Goal: Obtain resource: Download file/media

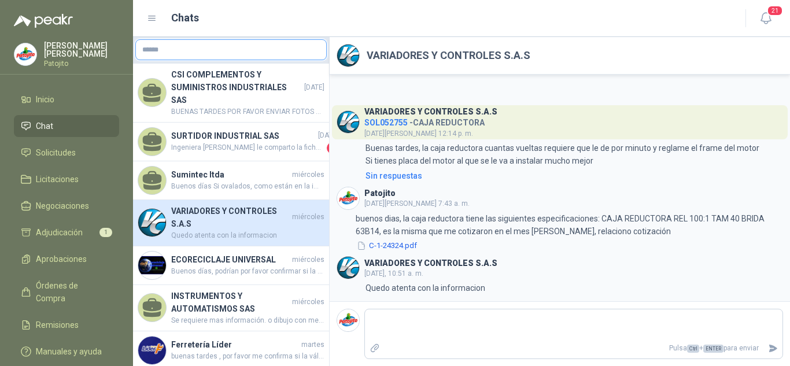
click at [183, 52] on input "text" at bounding box center [231, 50] width 190 height 20
type input "******"
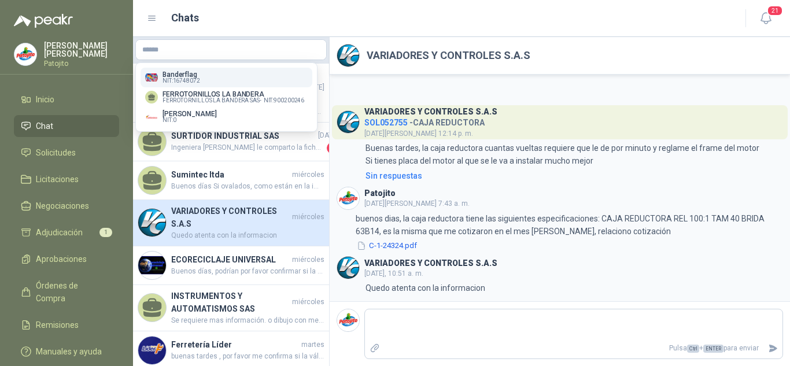
click at [435, 36] on header "Chats 21" at bounding box center [461, 18] width 657 height 37
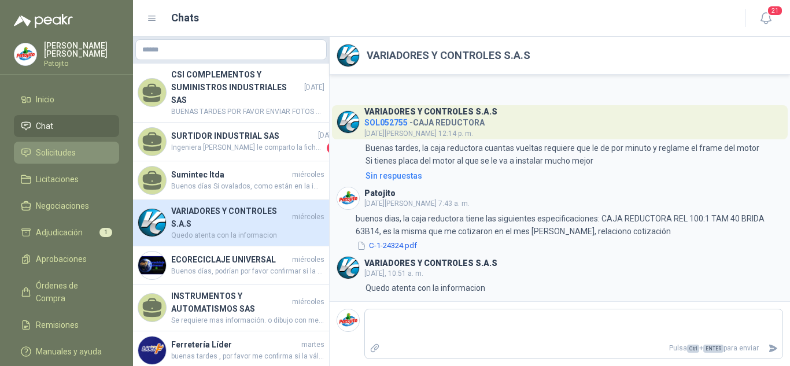
click at [71, 149] on span "Solicitudes" at bounding box center [56, 152] width 40 height 13
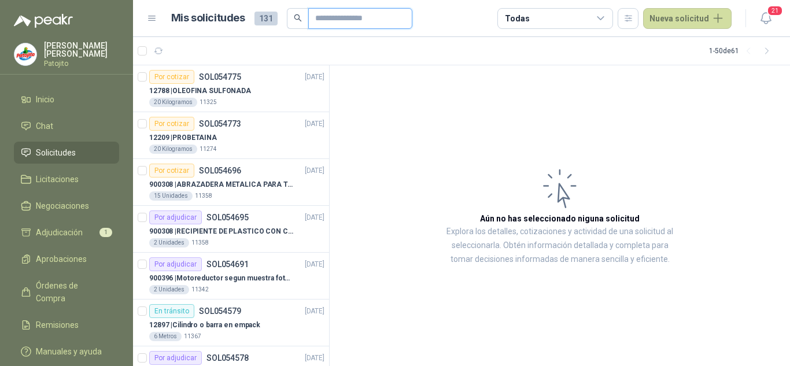
click at [329, 24] on input "text" at bounding box center [355, 19] width 81 height 20
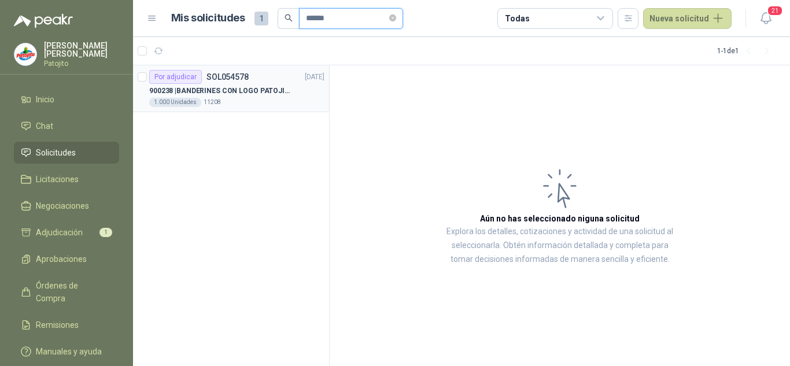
type input "******"
click at [219, 91] on p "900238 | BANDERINES CON LOGO PATOJITO - VER DOC ADJUNTO" at bounding box center [221, 91] width 144 height 11
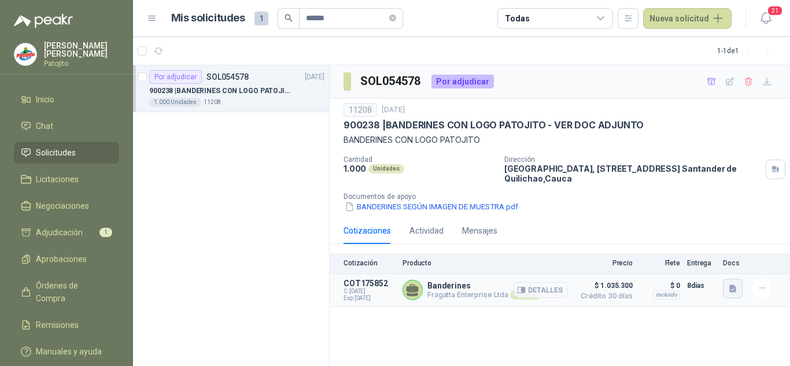
click at [737, 287] on icon "button" at bounding box center [733, 289] width 10 height 10
click at [625, 261] on button "cotizacion BANDERINES sep 04-2025.pdf" at bounding box center [658, 263] width 153 height 12
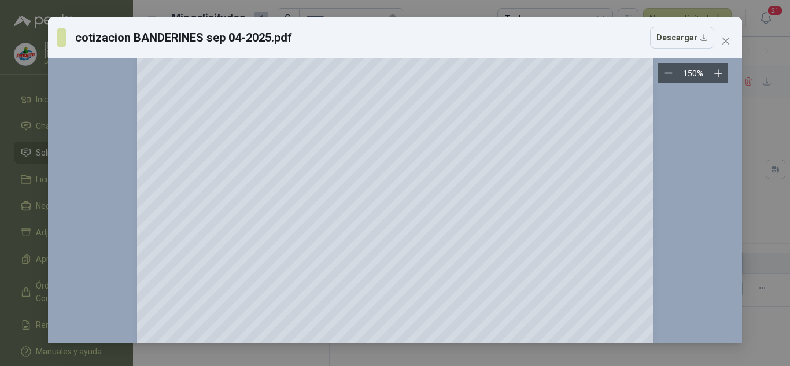
scroll to position [116, 0]
click at [729, 40] on icon "close" at bounding box center [725, 40] width 9 height 9
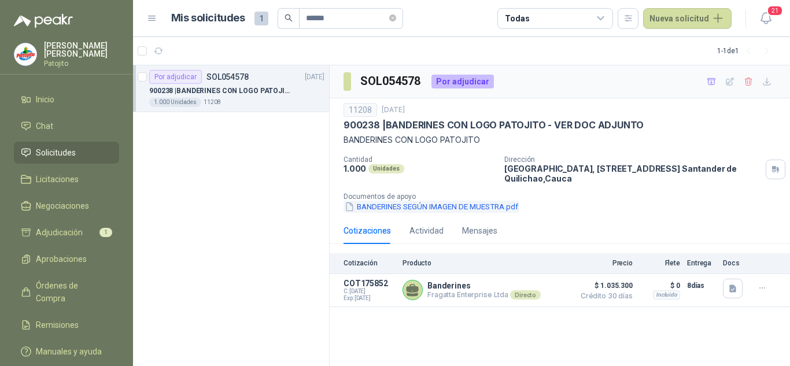
click at [424, 207] on button "BANDERINES SEGÚN IMAGEN DE MUESTRA.pdf" at bounding box center [432, 207] width 176 height 12
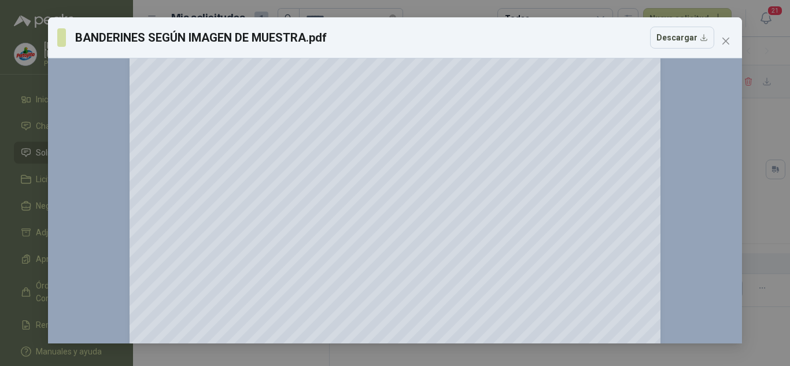
scroll to position [174, 0]
click at [767, 209] on div "BANDERINES SEGÚN IMAGEN DE MUESTRA.pdf Descargar 150 %" at bounding box center [395, 183] width 790 height 366
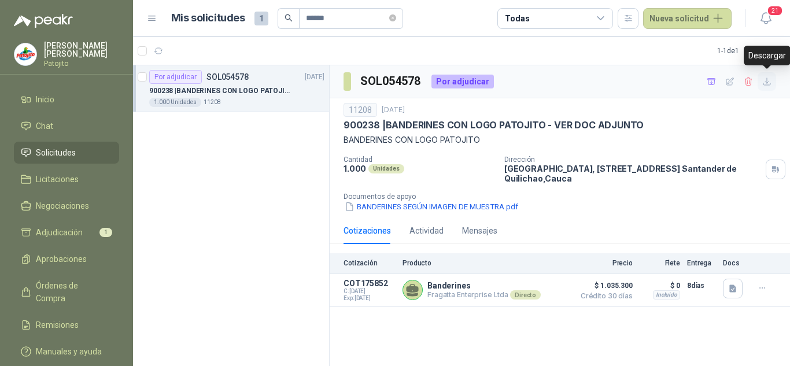
click at [774, 80] on button "button" at bounding box center [767, 81] width 19 height 19
click at [426, 208] on button "BANDERINES SEGÚN IMAGEN DE MUESTRA.pdf" at bounding box center [432, 207] width 176 height 12
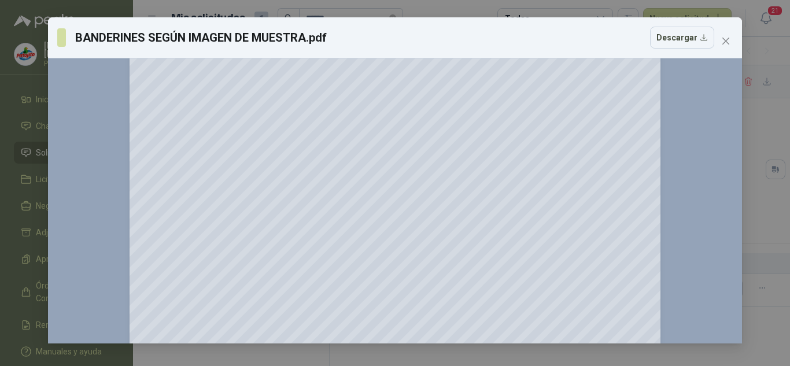
click at [774, 149] on div "BANDERINES SEGÚN IMAGEN DE MUESTRA.pdf Descargar 150 %" at bounding box center [395, 183] width 790 height 366
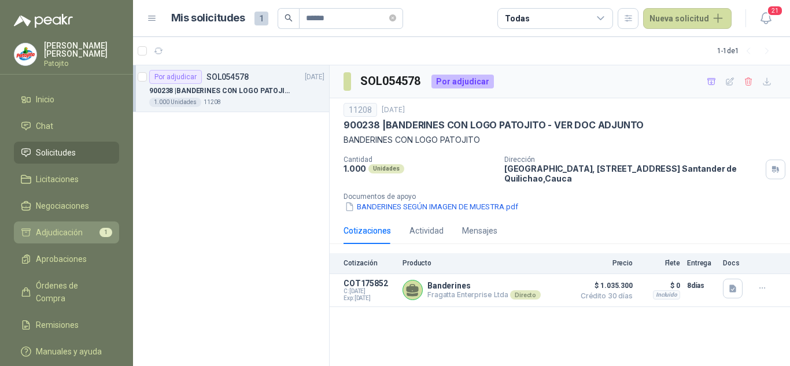
click at [57, 230] on span "Adjudicación" at bounding box center [59, 232] width 47 height 13
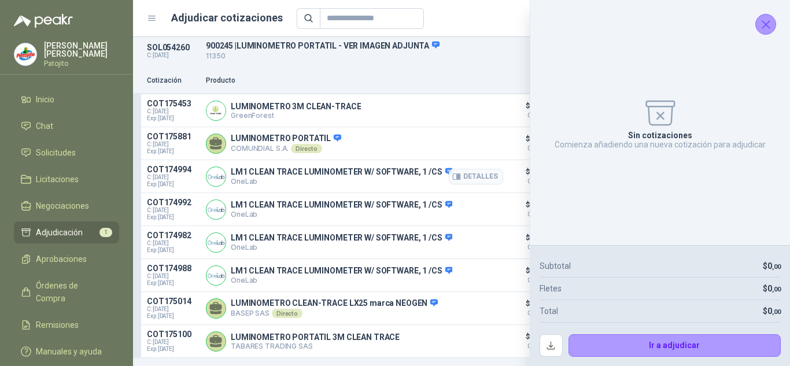
scroll to position [38, 0]
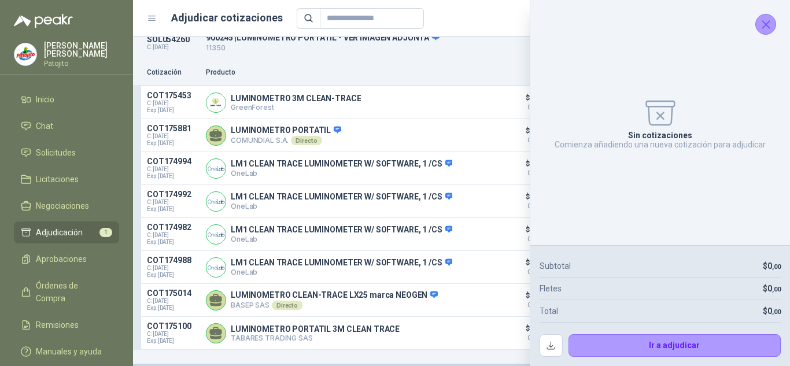
click at [763, 21] on icon "Cerrar" at bounding box center [767, 25] width 8 height 8
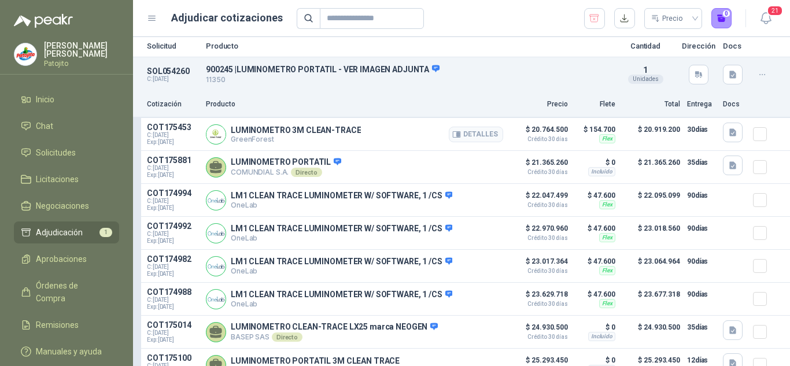
scroll to position [0, 0]
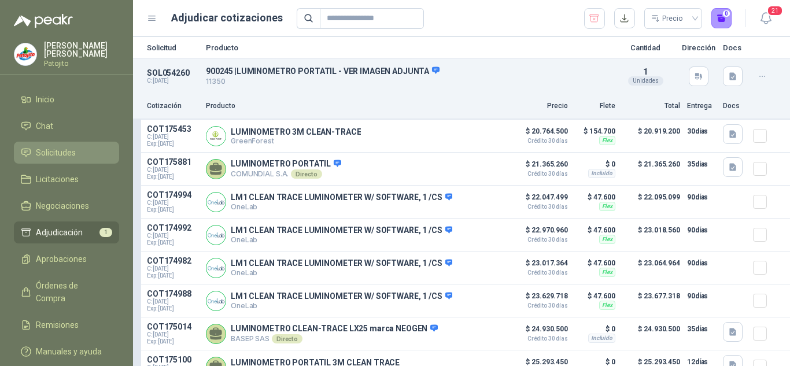
click at [56, 150] on span "Solicitudes" at bounding box center [56, 152] width 40 height 13
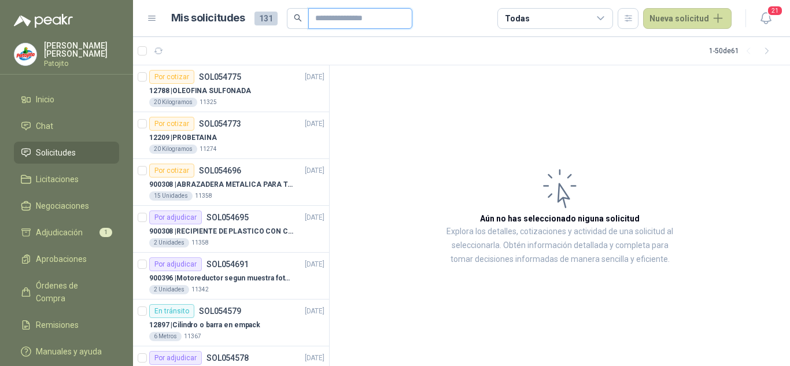
click at [329, 20] on input "text" at bounding box center [355, 19] width 81 height 20
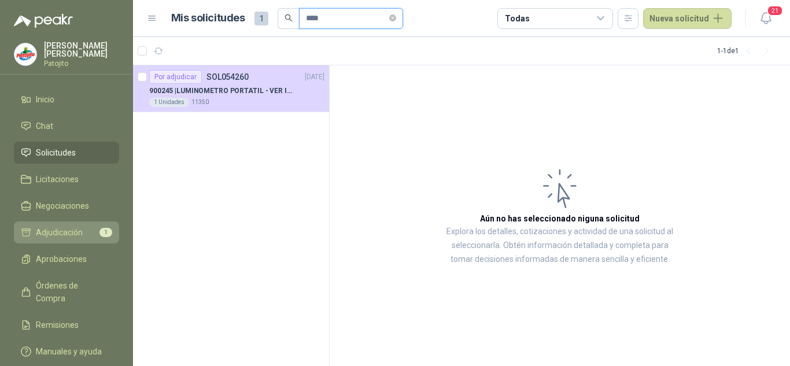
type input "****"
click at [74, 233] on span "Adjudicación" at bounding box center [59, 232] width 47 height 13
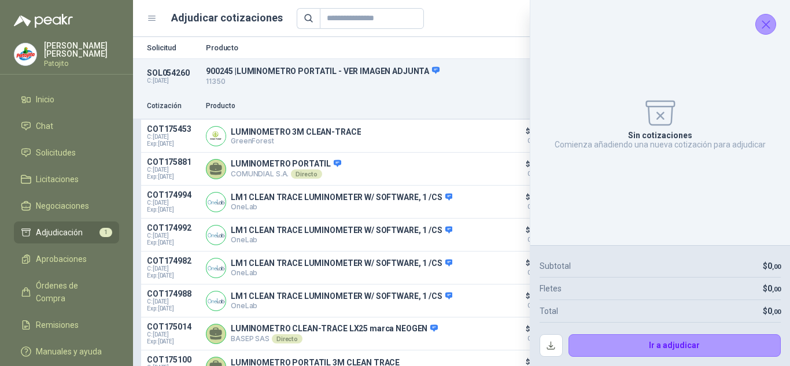
drag, startPoint x: 764, startPoint y: 27, endPoint x: 757, endPoint y: 29, distance: 6.6
click at [764, 27] on icon "Cerrar" at bounding box center [766, 24] width 14 height 14
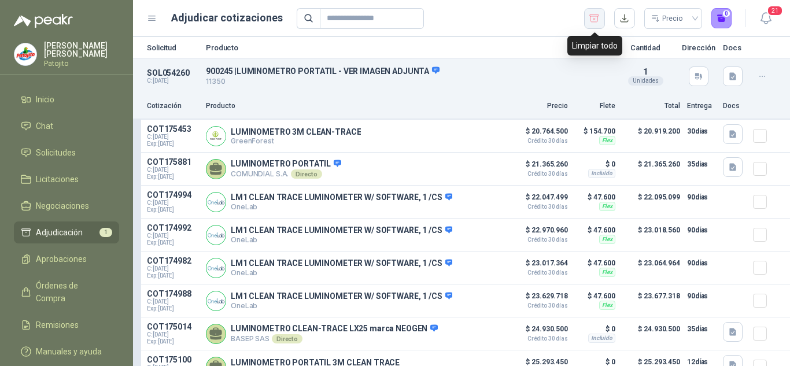
click at [599, 16] on icon "button" at bounding box center [594, 19] width 11 height 12
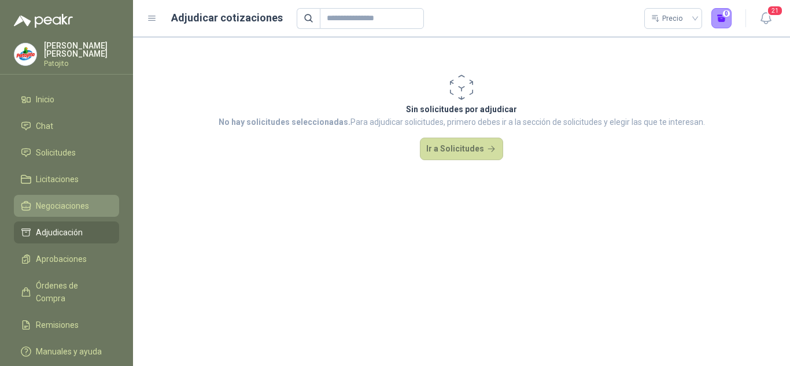
click at [68, 203] on span "Negociaciones" at bounding box center [62, 206] width 53 height 13
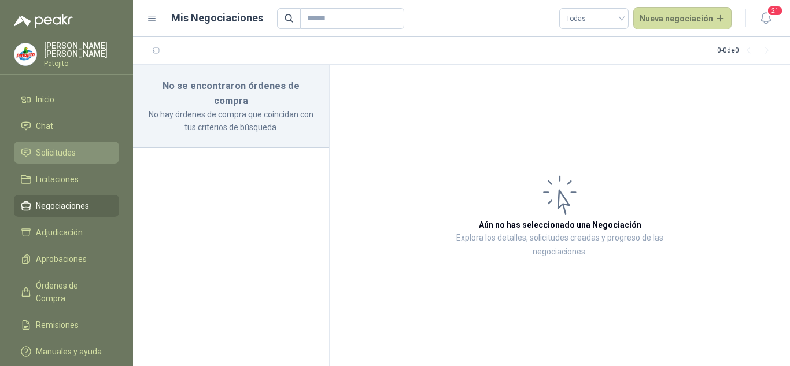
click at [61, 153] on span "Solicitudes" at bounding box center [56, 152] width 40 height 13
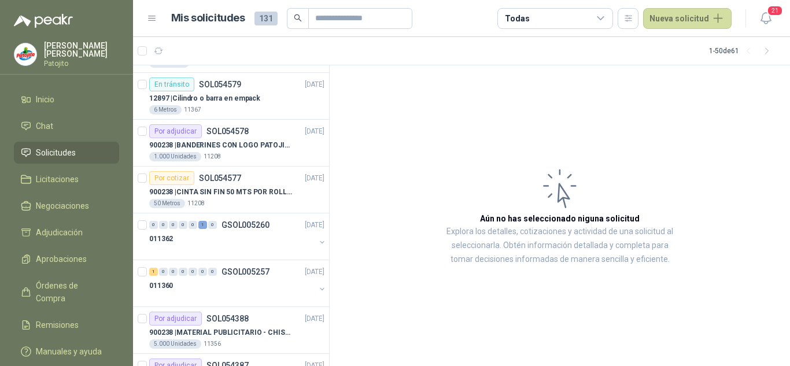
scroll to position [58, 0]
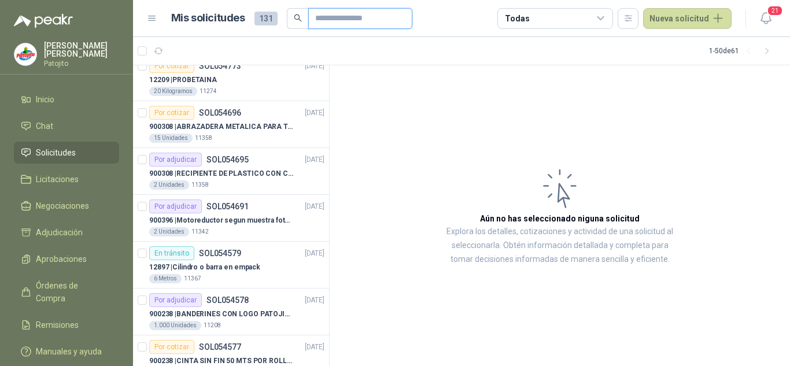
click at [351, 19] on input "text" at bounding box center [355, 19] width 81 height 20
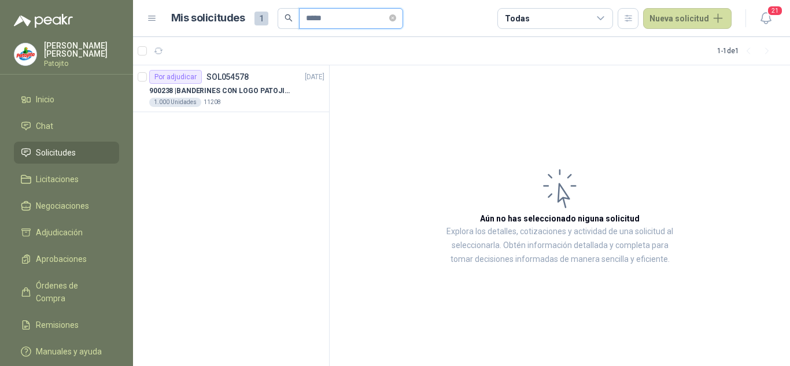
scroll to position [0, 0]
type input "*****"
click at [220, 98] on div "1.000 Unidades 11208" at bounding box center [236, 102] width 175 height 9
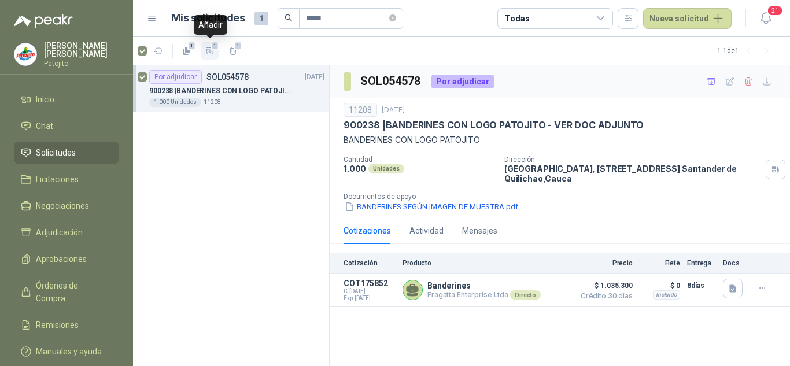
click at [211, 54] on icon "button" at bounding box center [210, 51] width 10 height 10
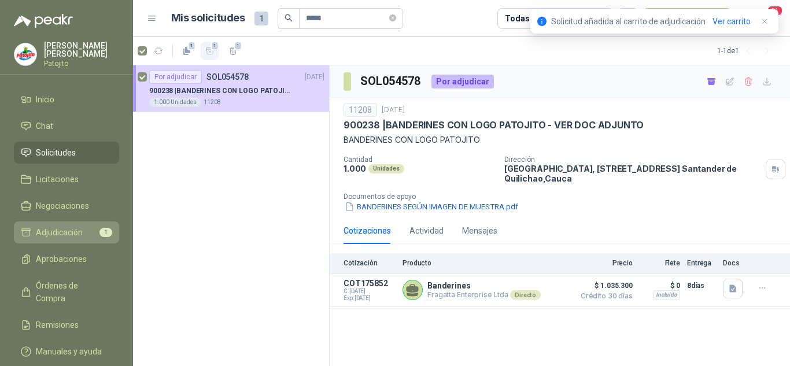
click at [81, 231] on span "Adjudicación" at bounding box center [59, 232] width 47 height 13
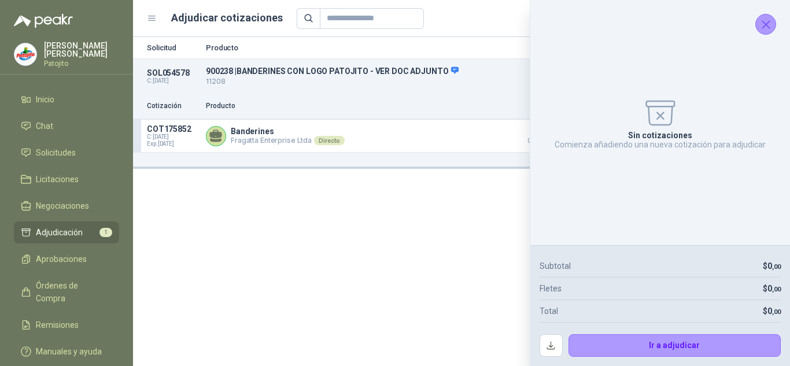
click at [761, 28] on icon "Cerrar" at bounding box center [766, 24] width 14 height 14
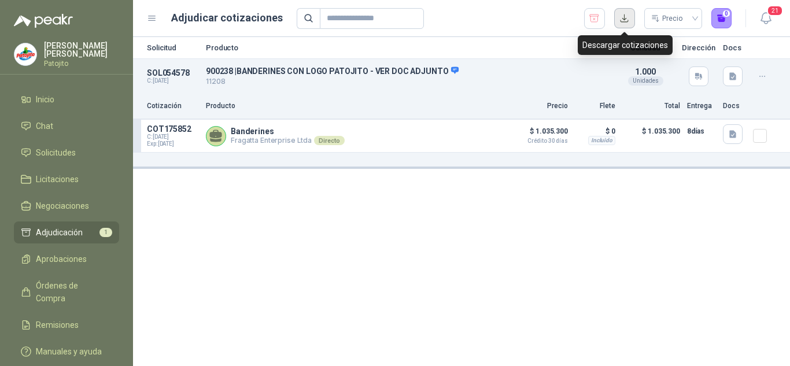
click at [627, 17] on button "button" at bounding box center [624, 18] width 21 height 21
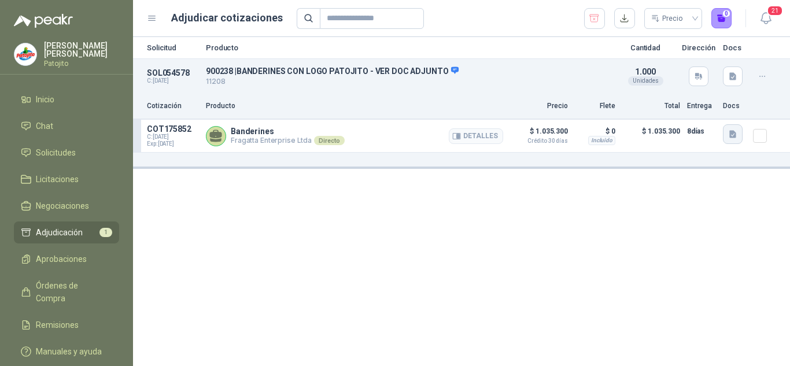
click at [727, 133] on button "button" at bounding box center [733, 134] width 20 height 20
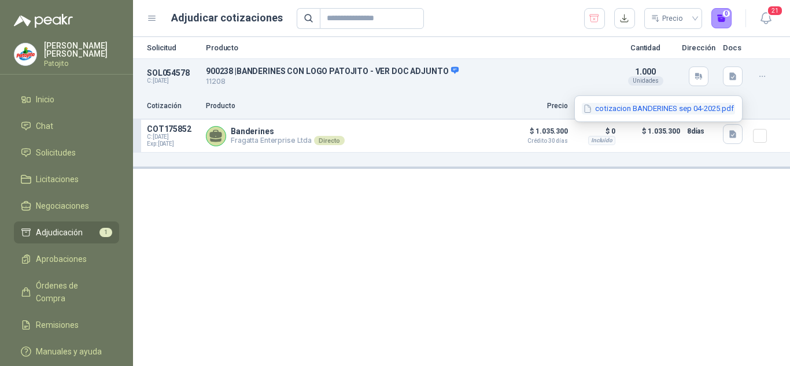
click at [599, 111] on button "cotizacion BANDERINES sep 04-2025.pdf" at bounding box center [658, 109] width 153 height 12
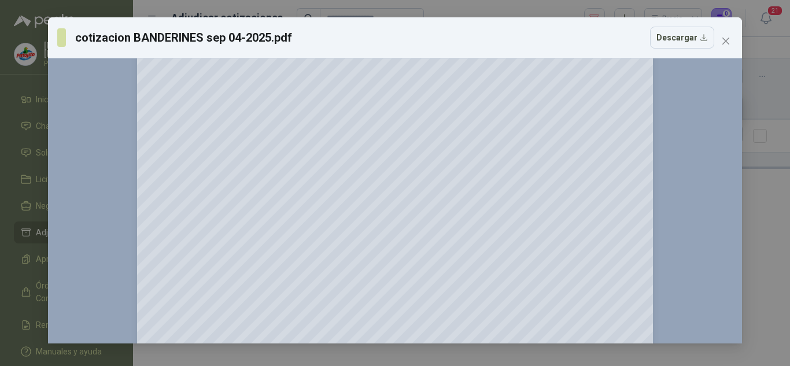
scroll to position [116, 0]
click at [690, 32] on button "Descargar" at bounding box center [682, 38] width 64 height 22
